Goal: Information Seeking & Learning: Learn about a topic

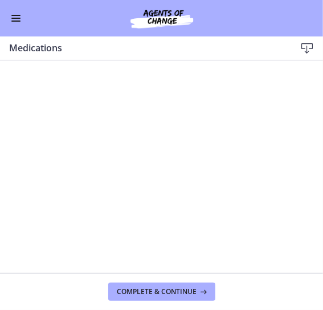
scroll to position [529, 0]
click at [16, 22] on button "Enable menu" at bounding box center [16, 18] width 14 height 14
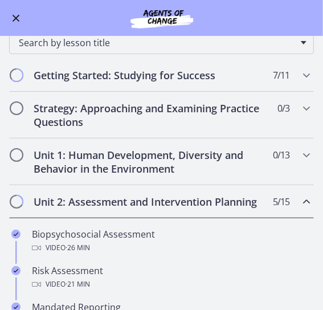
scroll to position [47, 0]
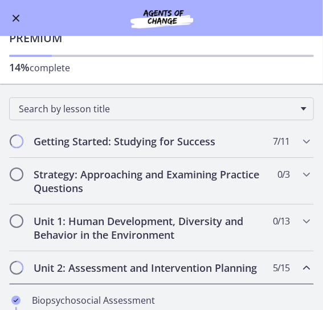
click at [90, 261] on h2 "Unit 2: Assessment and Intervention Planning" at bounding box center [151, 268] width 234 height 14
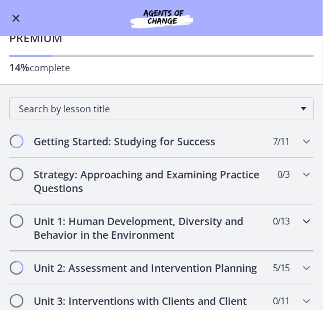
click at [92, 239] on h2 "Unit 1: Human Development, Diversity and Behavior in the Environment" at bounding box center [151, 227] width 234 height 27
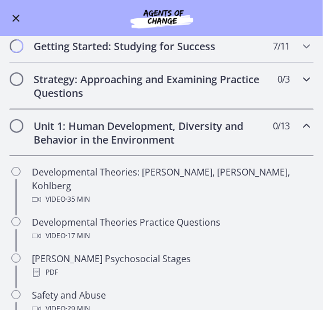
scroll to position [143, 0]
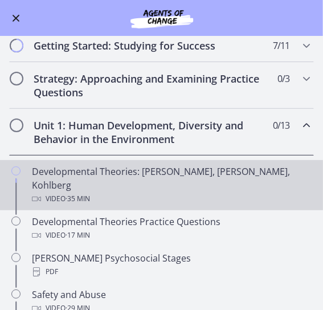
click at [156, 192] on div "Video · 35 min" at bounding box center [173, 199] width 282 height 14
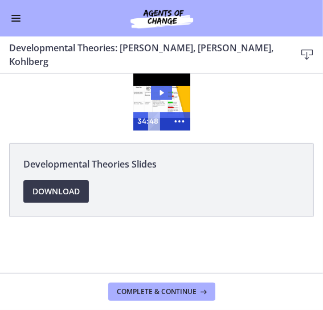
click at [158, 88] on icon "Play Video: crt89dfaoh5c72tgt07g.mp4" at bounding box center [162, 93] width 22 height 14
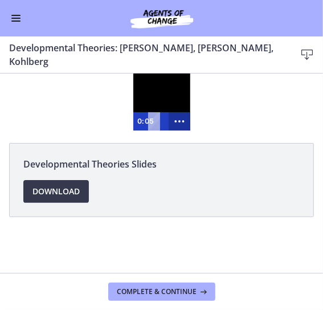
click at [181, 121] on icon "Show more buttons" at bounding box center [179, 121] width 22 height 18
click at [161, 121] on rect "Fullscreen" at bounding box center [158, 121] width 6 height 5
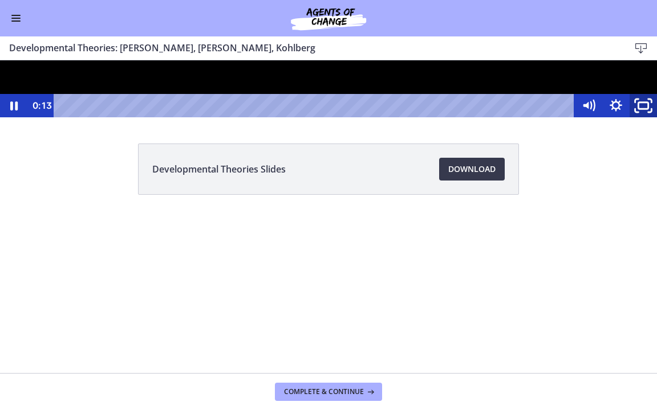
click at [422, 120] on icon "Unfullscreen" at bounding box center [643, 106] width 33 height 28
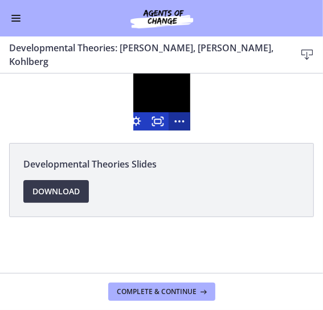
click at [182, 123] on icon "Show fewer buttons" at bounding box center [179, 121] width 22 height 18
click at [164, 122] on icon "Fullscreen" at bounding box center [158, 121] width 22 height 18
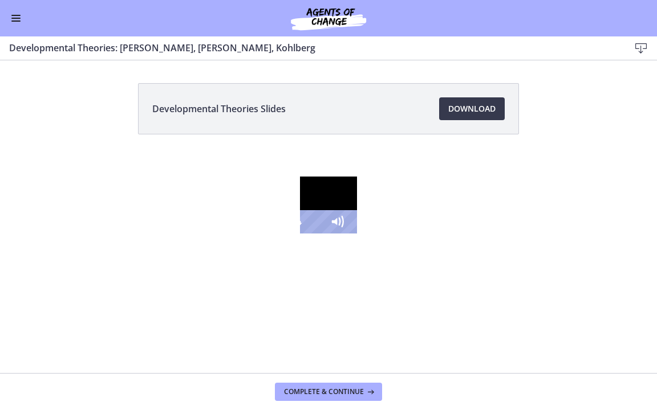
click at [408, 236] on icon "Unfullscreen" at bounding box center [391, 222] width 33 height 28
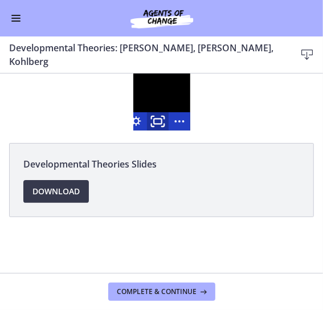
click at [161, 123] on rect "Fullscreen" at bounding box center [158, 120] width 8 height 5
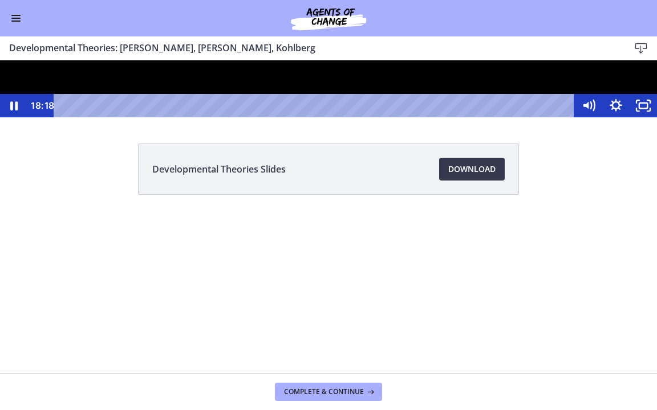
click at [422, 117] on div at bounding box center [328, 88] width 657 height 57
click at [422, 109] on rect "Unfullscreen" at bounding box center [643, 106] width 8 height 6
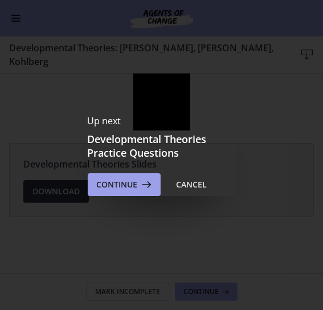
click at [139, 183] on icon at bounding box center [146, 185] width 16 height 14
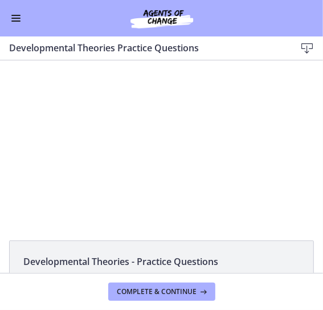
click at [16, 22] on button "Enable menu" at bounding box center [16, 18] width 14 height 14
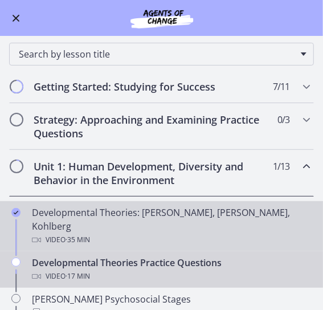
scroll to position [99, 0]
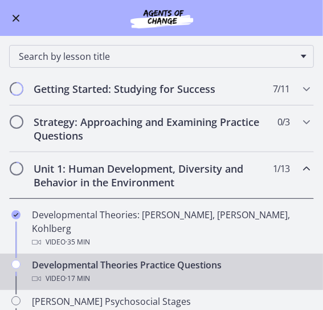
click at [200, 174] on h2 "Unit 1: Human Development, Diversity and Behavior in the Environment" at bounding box center [151, 175] width 234 height 27
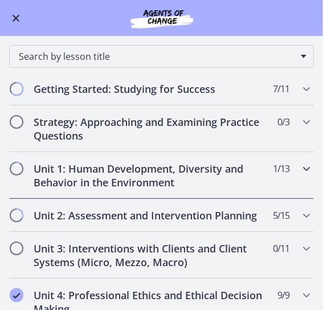
click at [200, 174] on h2 "Unit 1: Human Development, Diversity and Behavior in the Environment" at bounding box center [151, 175] width 234 height 27
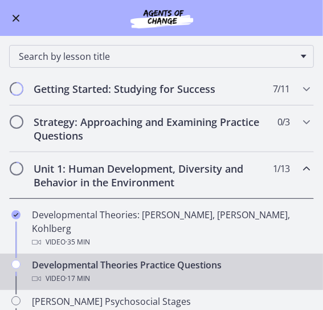
click at [12, 16] on button "Enable menu" at bounding box center [16, 18] width 14 height 14
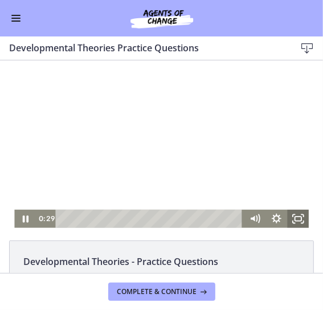
click at [300, 219] on icon "Fullscreen" at bounding box center [298, 218] width 22 height 18
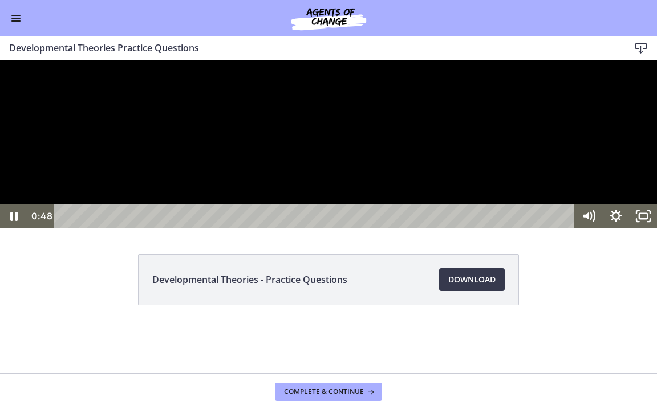
click at [304, 228] on div at bounding box center [328, 144] width 657 height 168
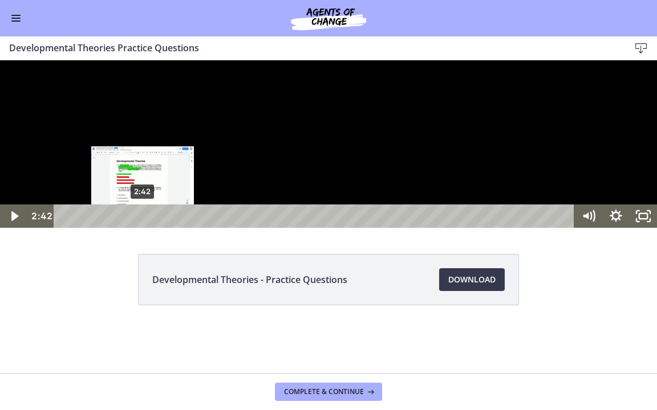
click at [143, 228] on div "2:42" at bounding box center [316, 216] width 504 height 23
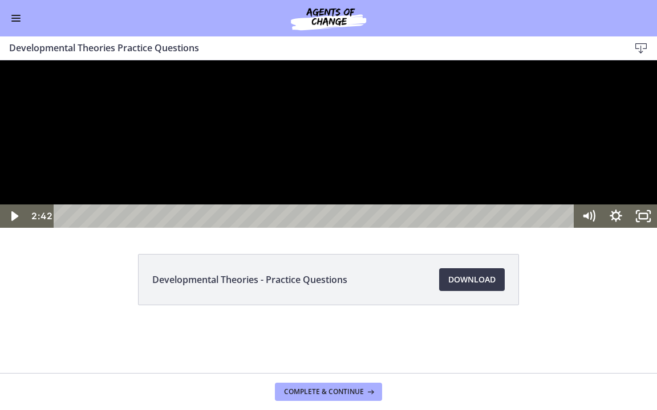
click at [254, 228] on div at bounding box center [328, 144] width 657 height 168
click at [93, 228] on div at bounding box center [328, 144] width 657 height 168
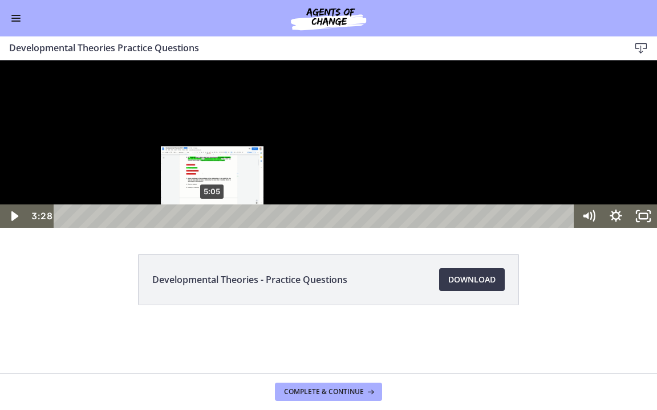
click at [212, 228] on div "5:05" at bounding box center [316, 216] width 504 height 23
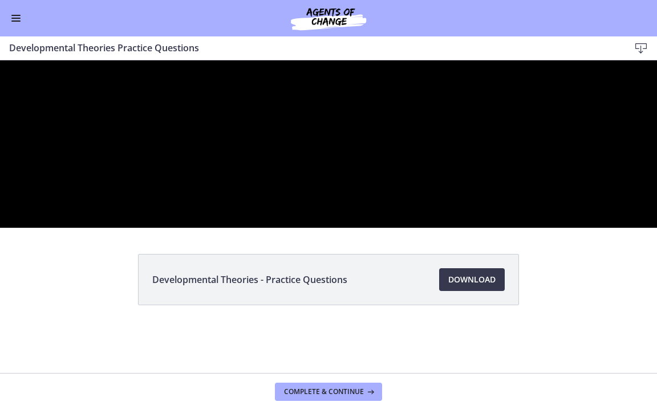
click at [275, 228] on div at bounding box center [328, 144] width 657 height 168
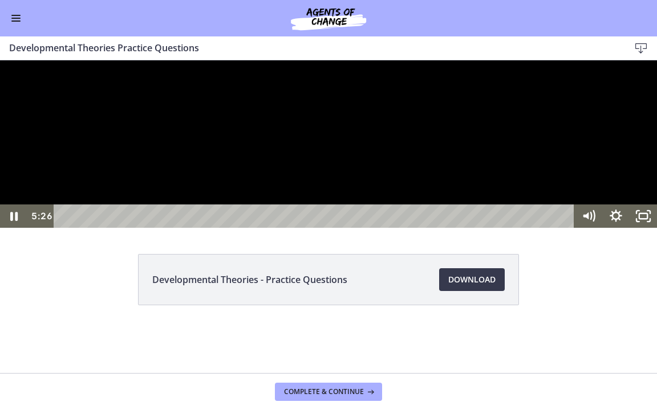
click at [249, 228] on div at bounding box center [328, 144] width 657 height 168
click at [274, 228] on div at bounding box center [328, 144] width 657 height 168
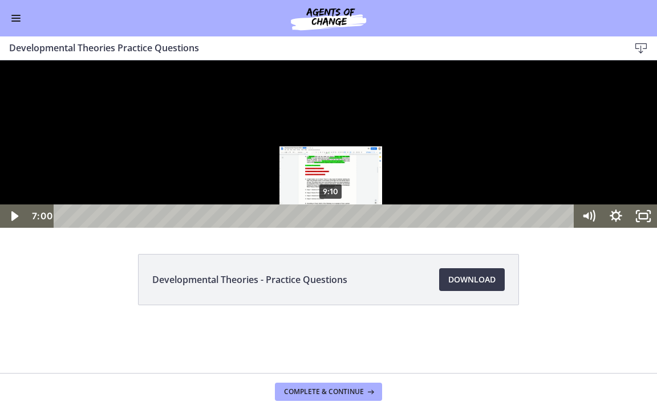
click at [331, 228] on div "9:10" at bounding box center [316, 216] width 504 height 23
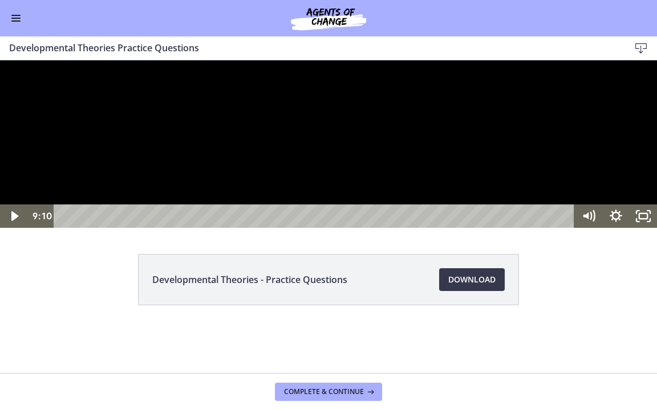
click at [352, 228] on div at bounding box center [328, 144] width 657 height 168
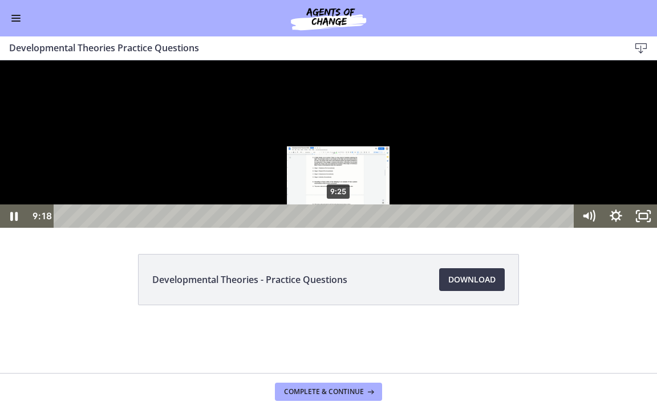
click at [339, 228] on div "9:25" at bounding box center [316, 216] width 504 height 23
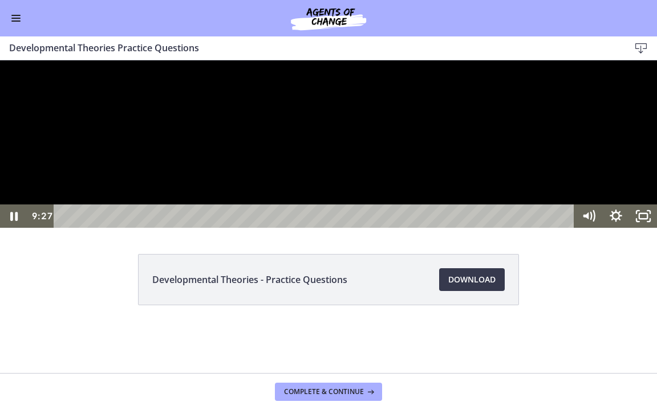
click at [194, 228] on div at bounding box center [328, 144] width 657 height 168
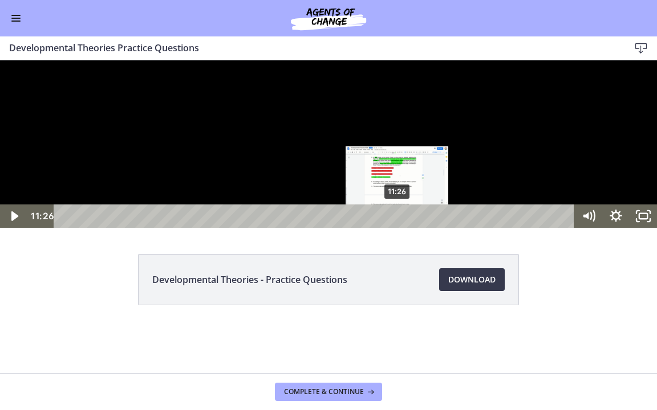
click at [397, 228] on div "11:26" at bounding box center [316, 216] width 504 height 23
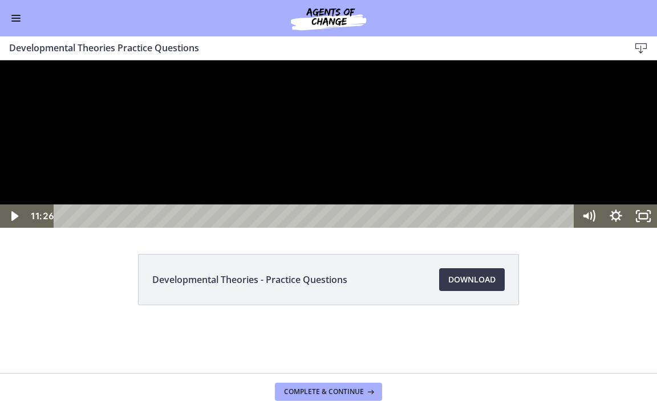
click at [414, 228] on div at bounding box center [328, 144] width 657 height 168
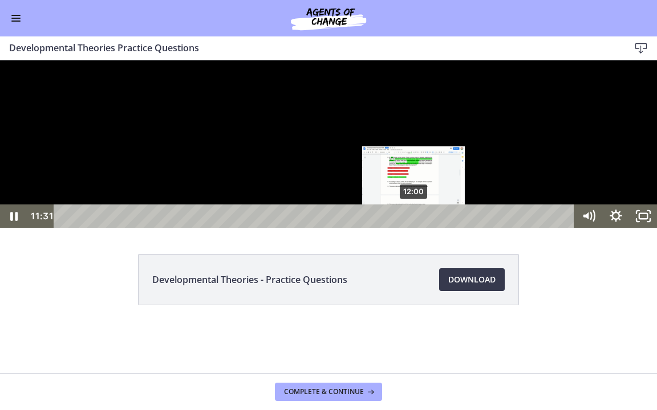
click at [414, 228] on div "12:00" at bounding box center [316, 216] width 504 height 23
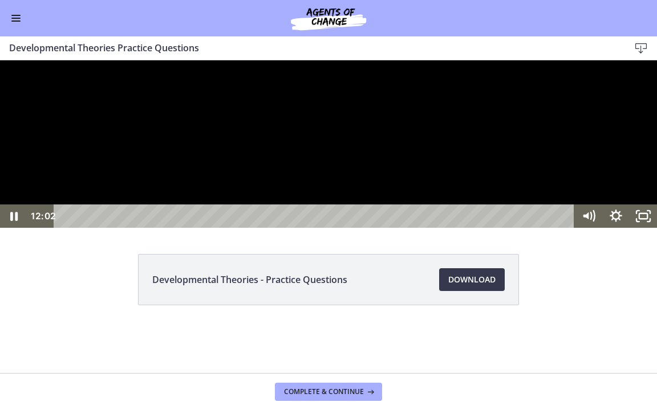
click at [384, 228] on div at bounding box center [328, 144] width 657 height 168
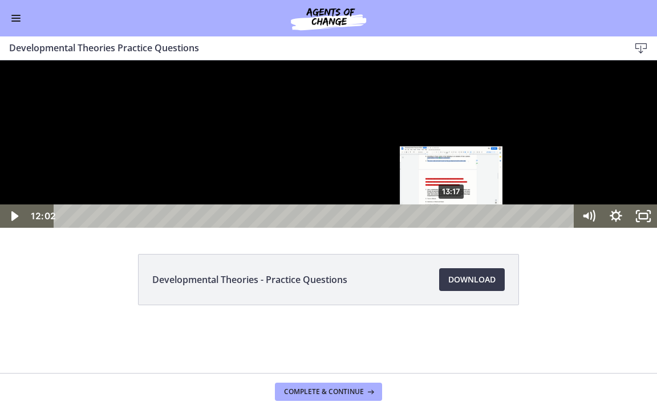
click at [422, 228] on div "13:17" at bounding box center [316, 216] width 504 height 23
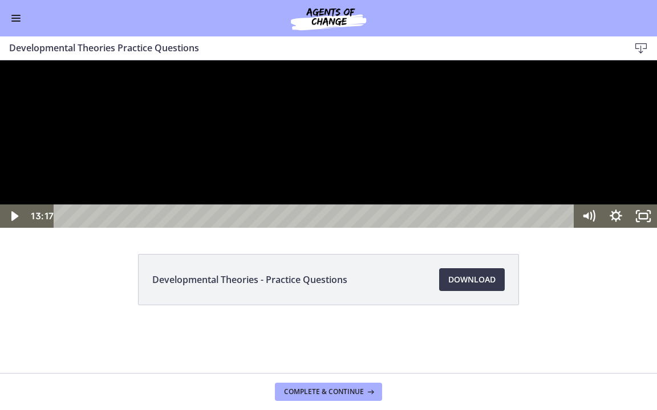
click at [412, 228] on div at bounding box center [328, 144] width 657 height 168
click at [422, 228] on div at bounding box center [328, 144] width 657 height 168
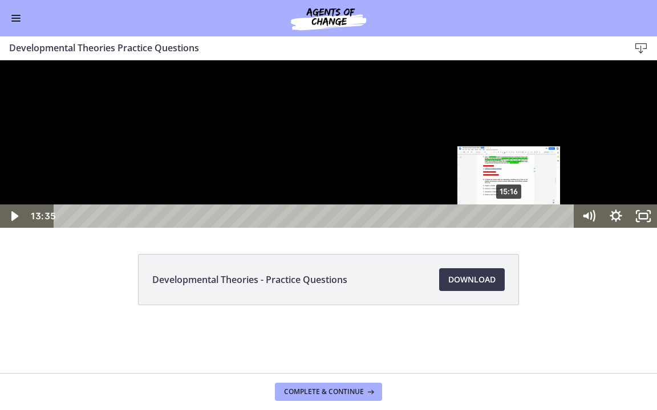
click at [422, 228] on div "15:16" at bounding box center [316, 216] width 504 height 23
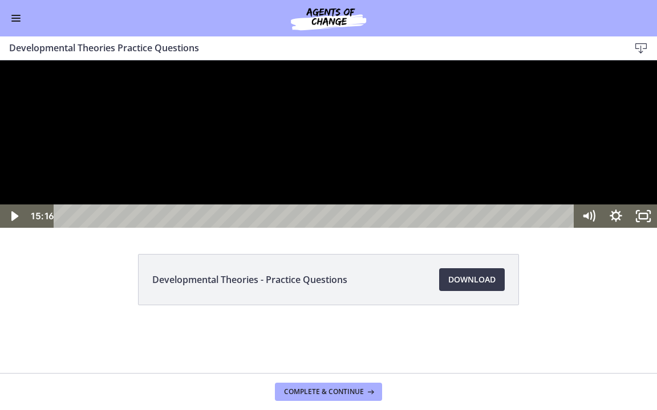
click at [422, 228] on div at bounding box center [328, 144] width 657 height 168
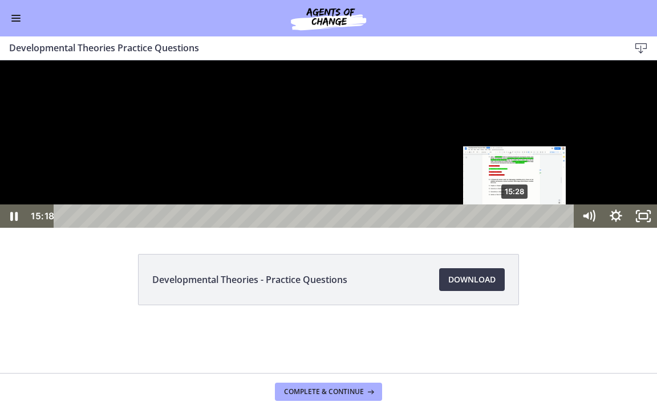
click at [422, 228] on div "15:28" at bounding box center [316, 216] width 504 height 23
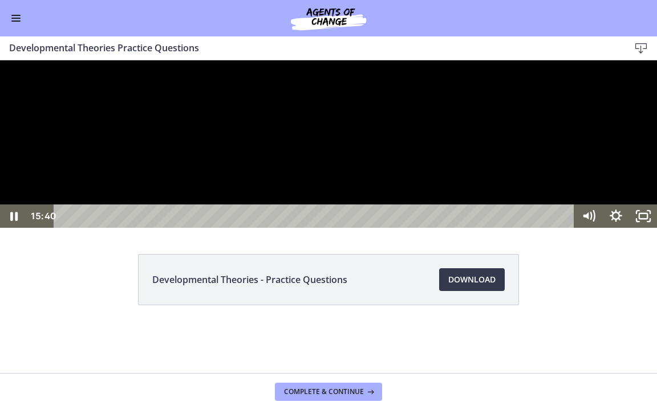
click at [422, 228] on div at bounding box center [328, 144] width 657 height 168
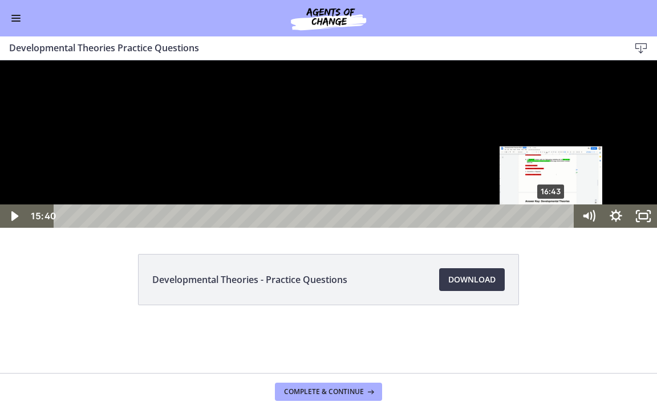
click at [422, 228] on div "16:43" at bounding box center [316, 216] width 504 height 23
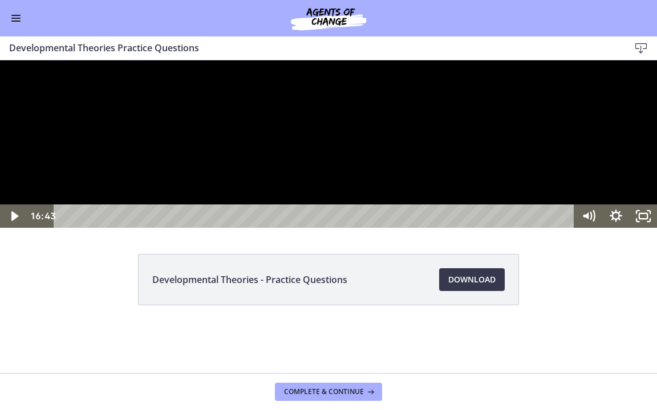
click at [417, 228] on div at bounding box center [328, 144] width 657 height 168
click at [422, 228] on icon "Unfullscreen" at bounding box center [642, 216] width 27 height 23
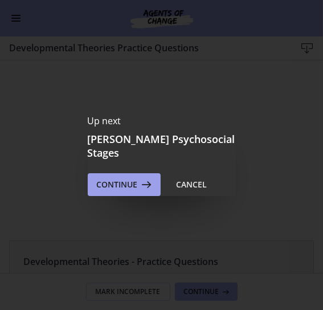
scroll to position [0, 0]
click at [130, 182] on span "Continue" at bounding box center [117, 185] width 41 height 14
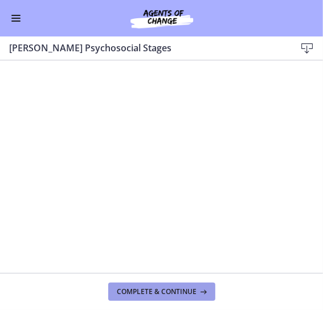
click at [177, 294] on span "Complete & continue" at bounding box center [157, 291] width 80 height 9
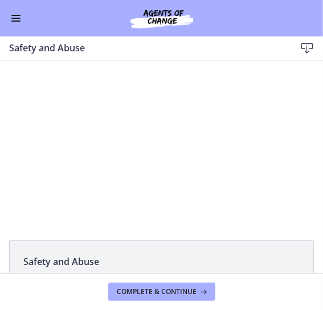
click at [9, 21] on button "Enable menu" at bounding box center [16, 18] width 14 height 14
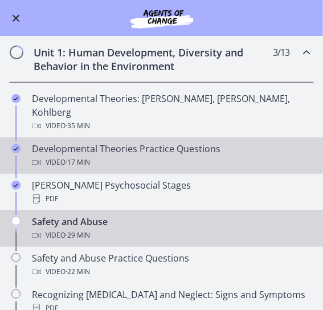
scroll to position [244, 0]
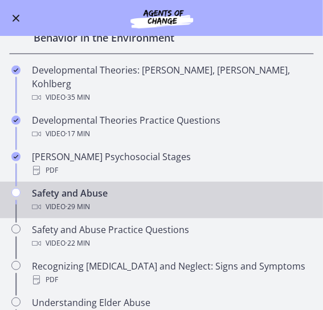
click at [20, 19] on button "Enable menu" at bounding box center [16, 18] width 14 height 14
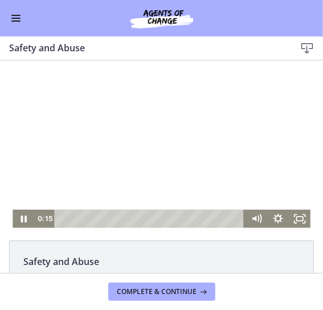
click at [125, 84] on div at bounding box center [162, 144] width 298 height 168
